Goal: Check status: Check status

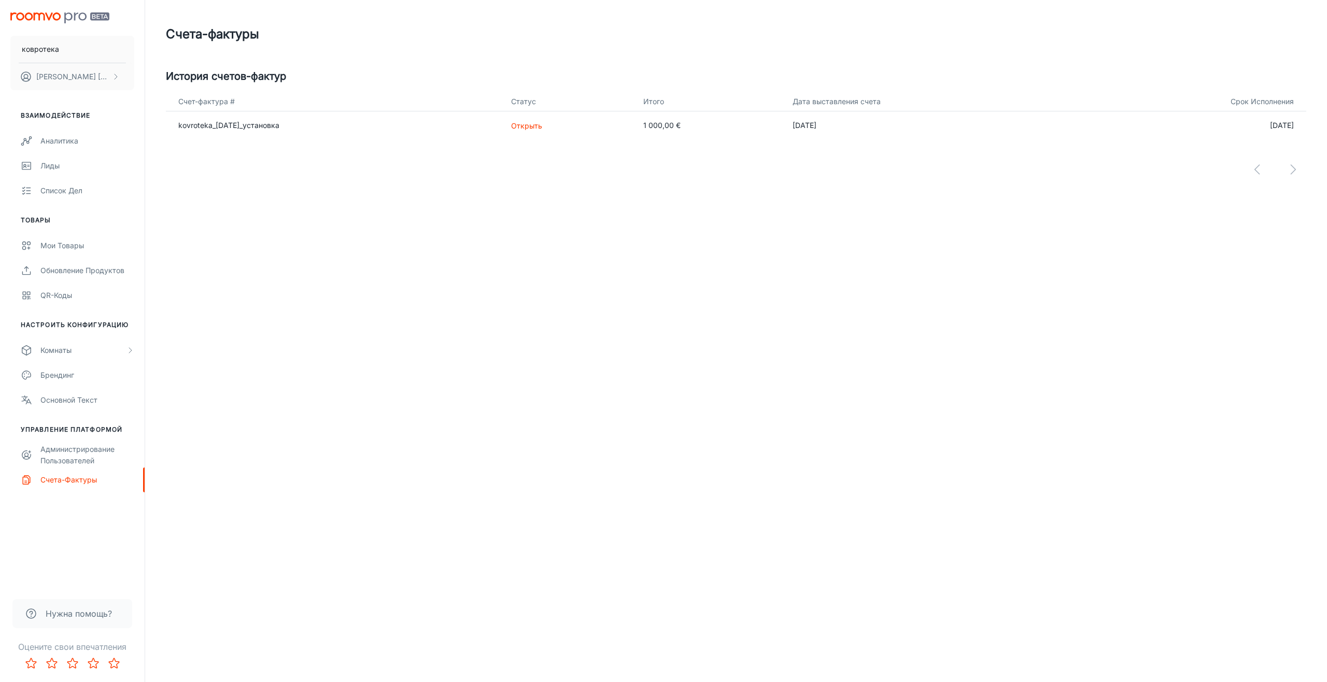
click at [406, 237] on div "ковротека [PERSON_NAME] Взаимодействие Аналитика Лиды Список дел Товары Мои тов…" at bounding box center [663, 341] width 1327 height 682
click at [316, 225] on div "ковротека [PERSON_NAME] Взаимодействие Аналитика Лиды Список дел Товары Мои тов…" at bounding box center [663, 341] width 1327 height 682
click at [681, 127] on ya-tr-span "1 000,00 €" at bounding box center [662, 125] width 37 height 9
click at [91, 74] on span at bounding box center [85, 72] width 13 height 6
click at [85, 479] on span at bounding box center [83, 475] width 13 height 6
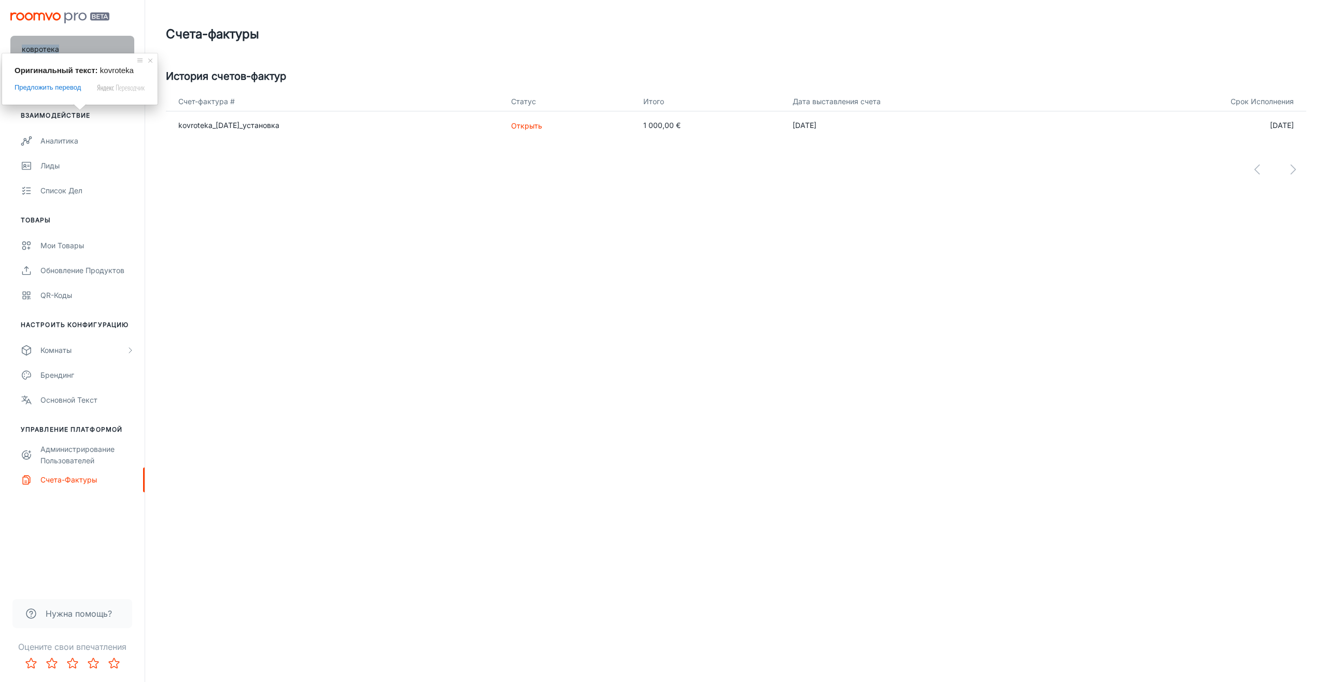
click at [51, 47] on ya-tr-span "ковротека" at bounding box center [40, 49] width 37 height 9
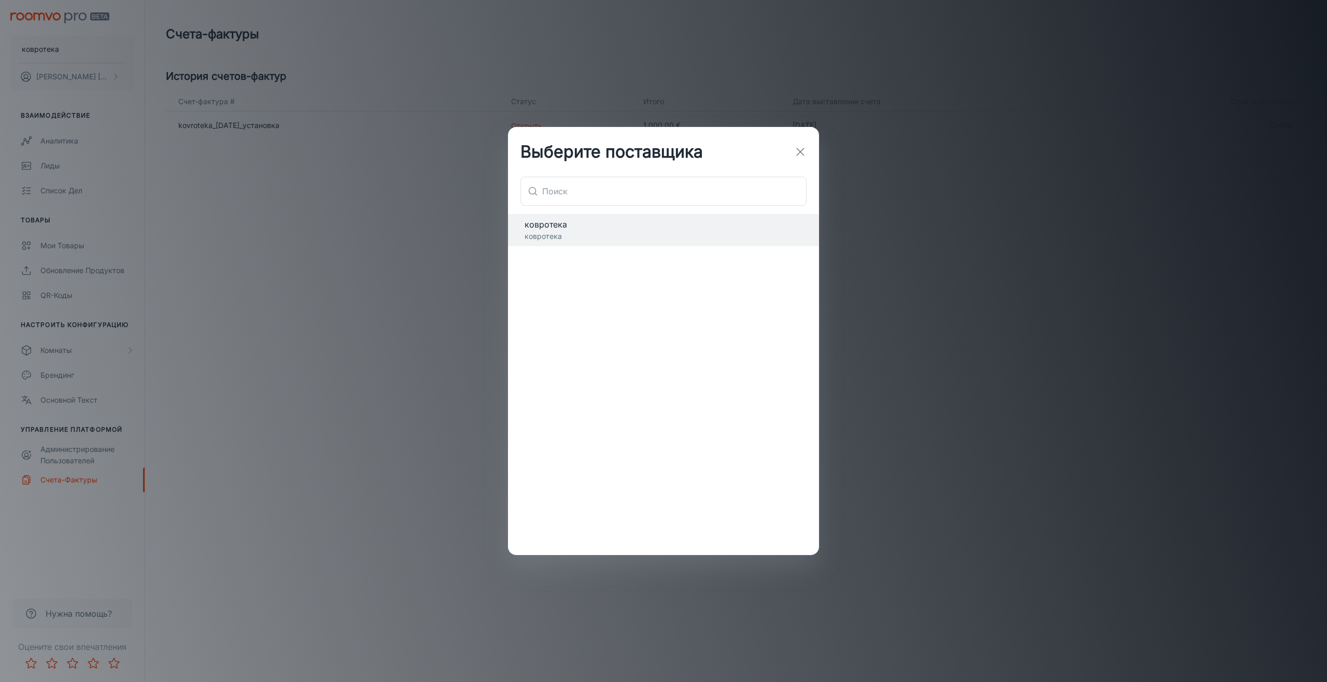
click at [800, 152] on icon "button" at bounding box center [800, 152] width 12 height 12
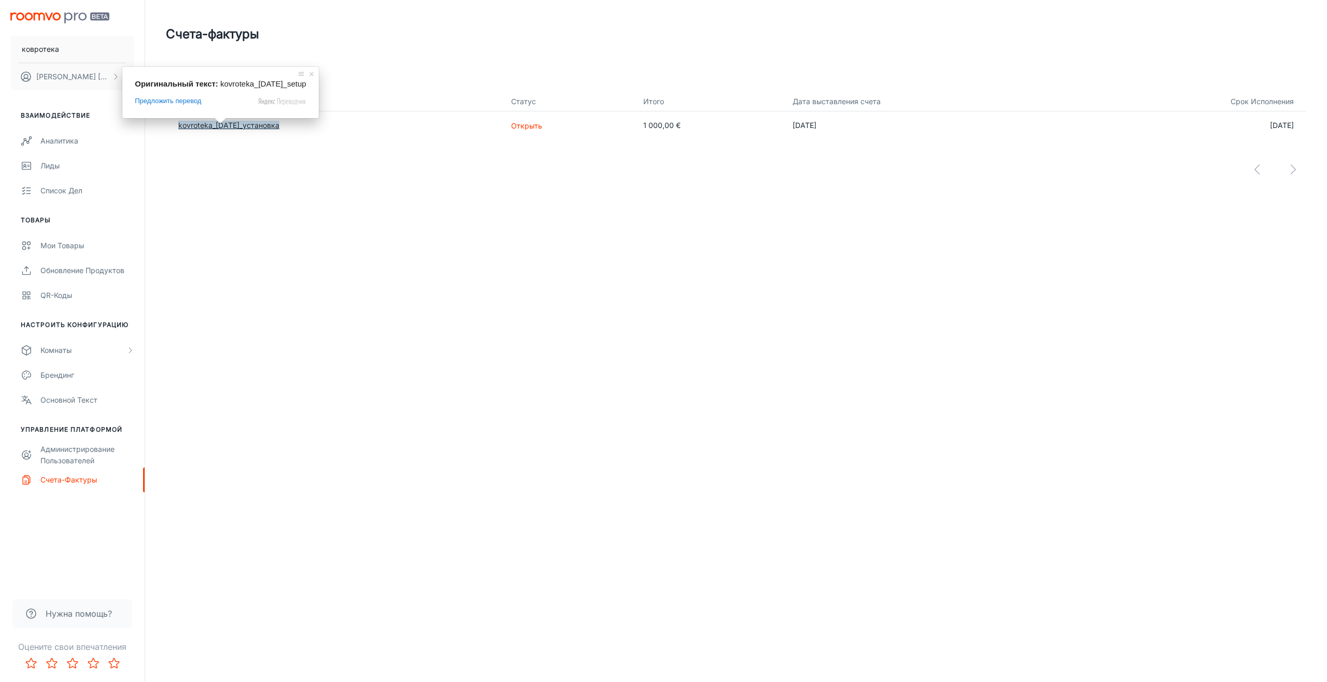
click at [226, 124] on span at bounding box center [220, 121] width 13 height 6
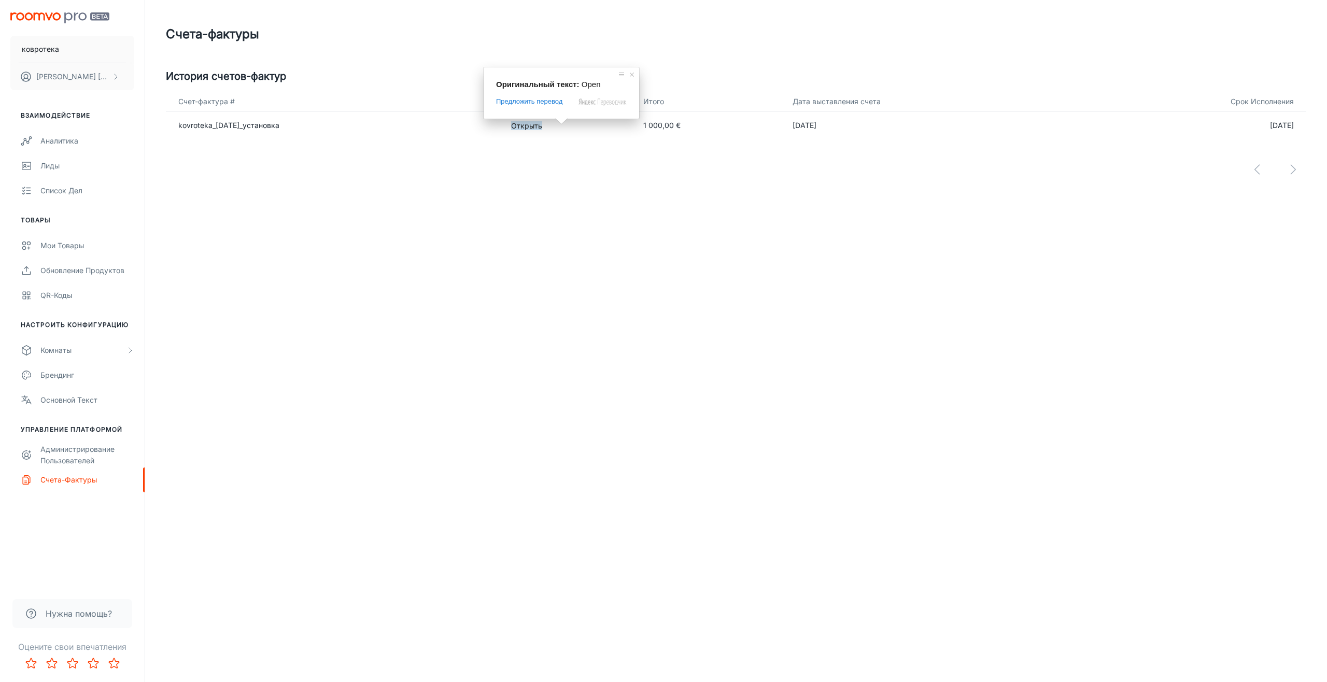
click at [559, 124] on span at bounding box center [561, 121] width 13 height 6
click at [1294, 172] on div at bounding box center [736, 161] width 1141 height 44
click at [1262, 171] on div at bounding box center [736, 161] width 1141 height 44
